Goal: Task Accomplishment & Management: Manage account settings

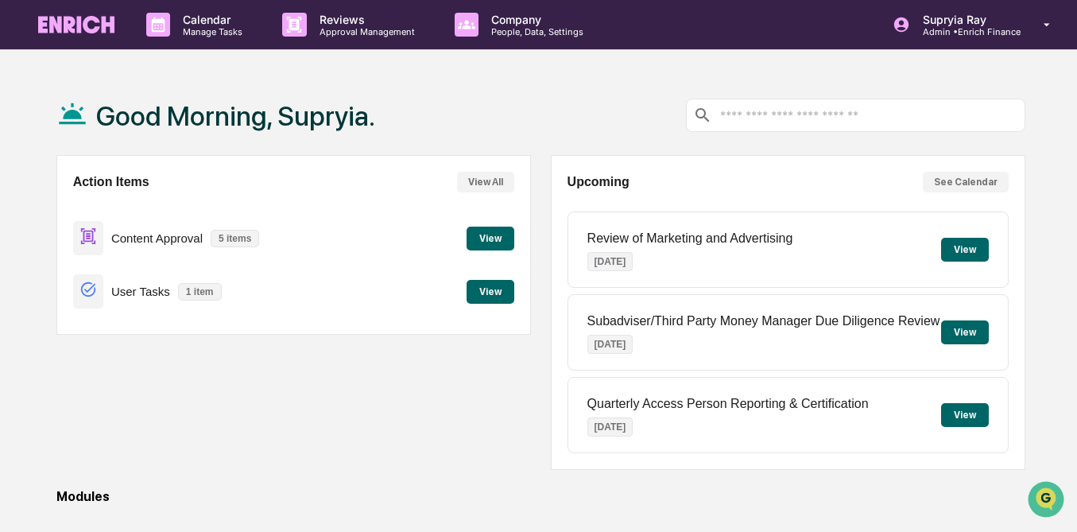
click at [496, 288] on button "View" at bounding box center [491, 292] width 48 height 24
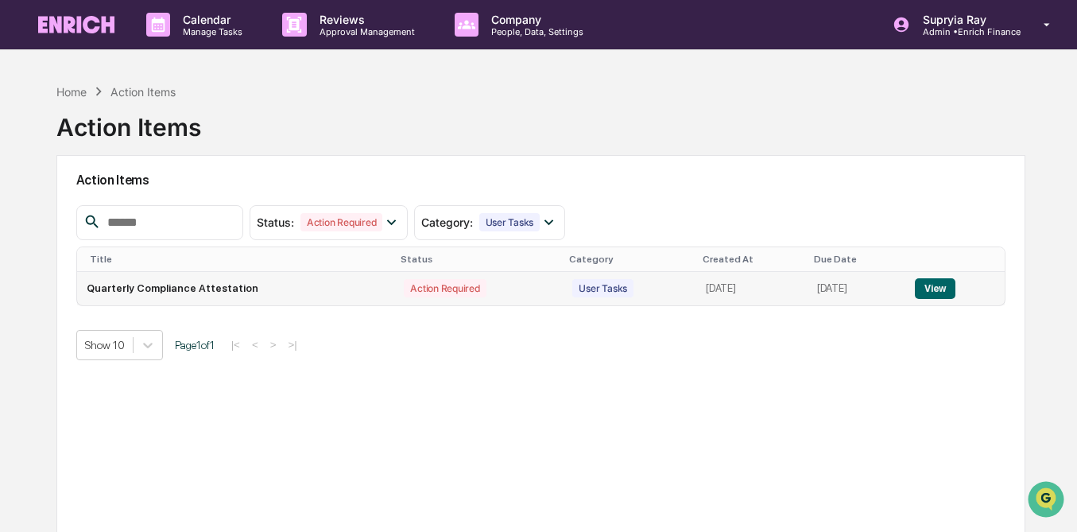
click at [933, 285] on button "View" at bounding box center [935, 288] width 41 height 21
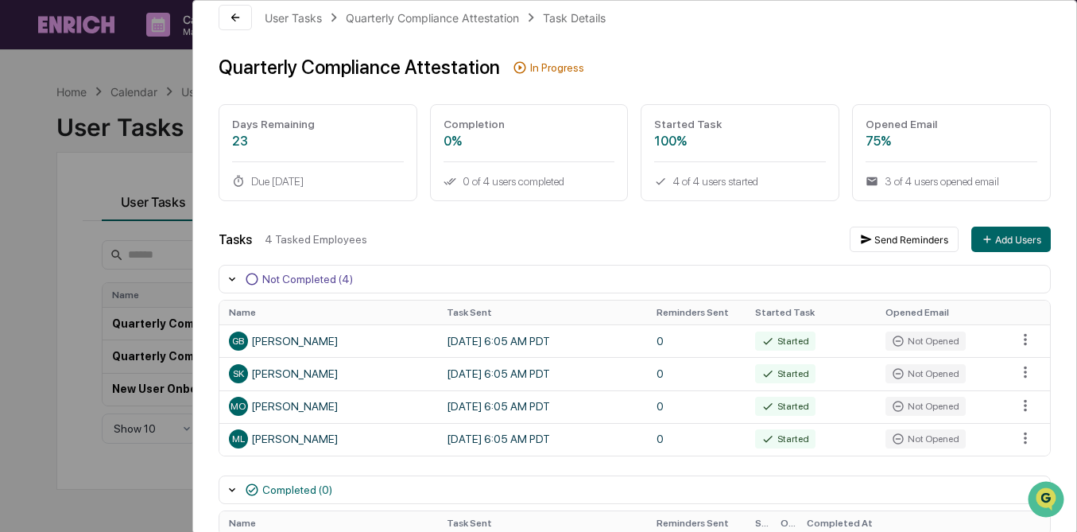
scroll to position [25, 0]
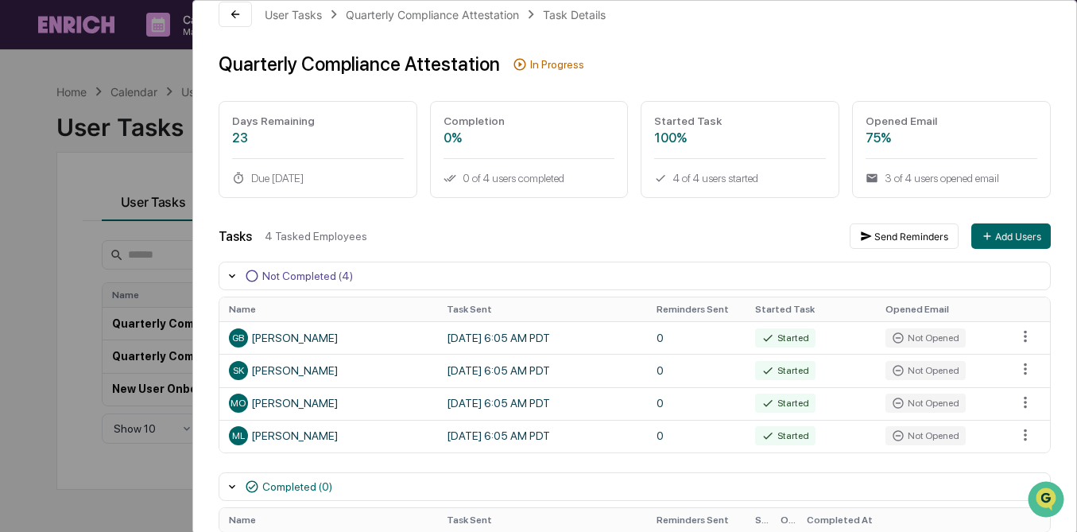
click at [30, 103] on div "User Tasks Quarterly Compliance Attestation Task Details Quarterly Compliance A…" at bounding box center [538, 266] width 1077 height 532
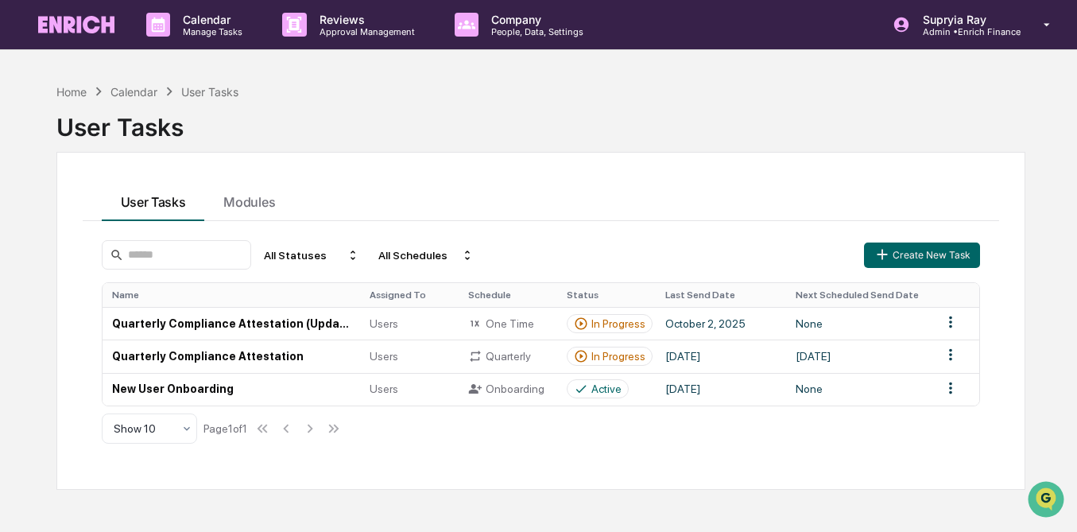
click at [144, 88] on div "Calendar" at bounding box center [134, 92] width 47 height 14
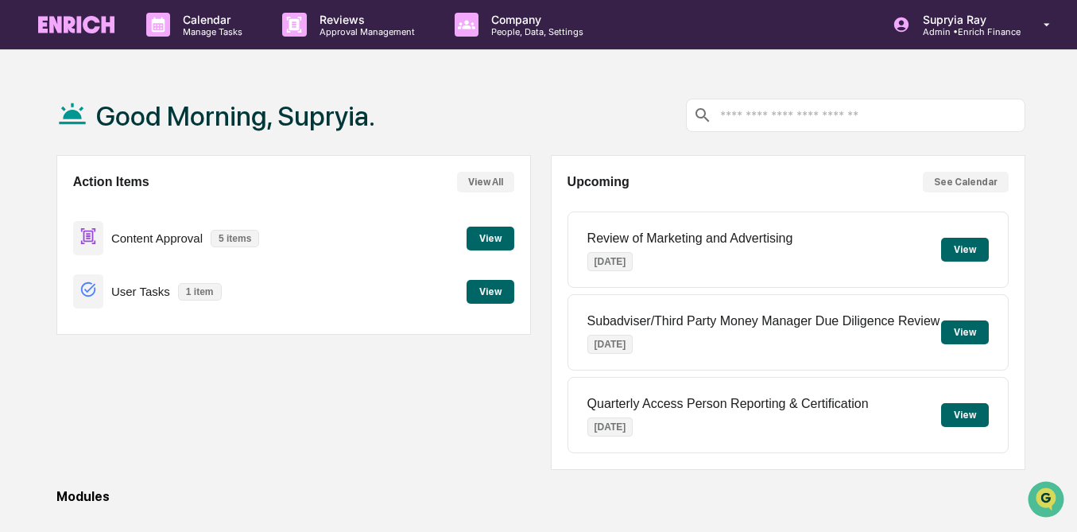
click at [501, 240] on button "View" at bounding box center [491, 239] width 48 height 24
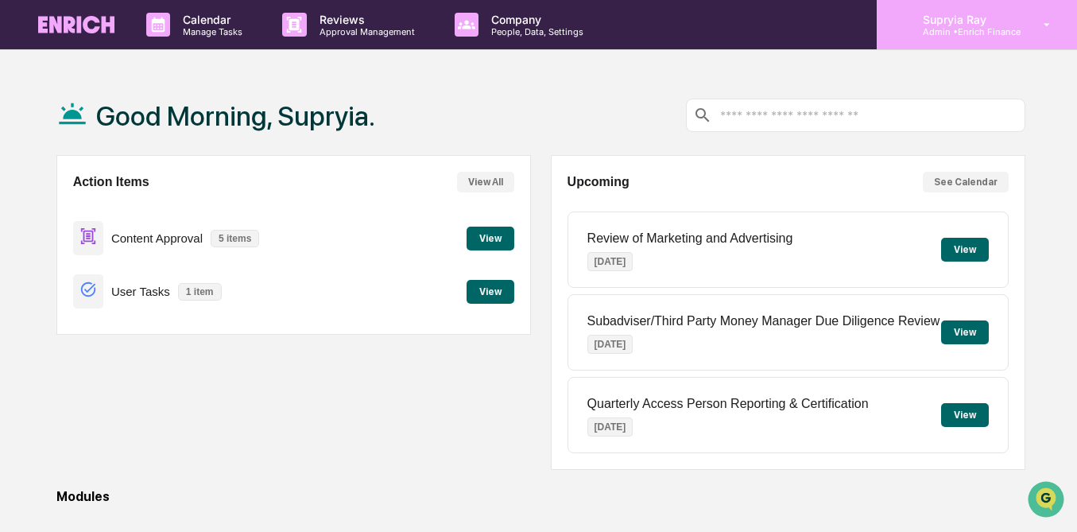
click at [964, 31] on p "Admin • Enrich Finance" at bounding box center [965, 31] width 111 height 11
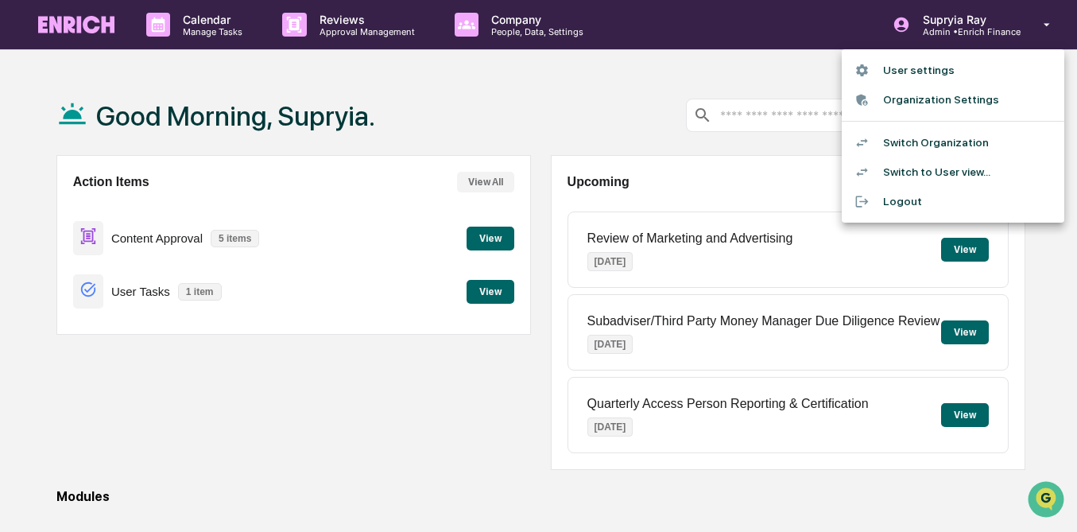
click at [943, 139] on li "Switch Organization" at bounding box center [953, 142] width 223 height 29
